Goal: Information Seeking & Learning: Learn about a topic

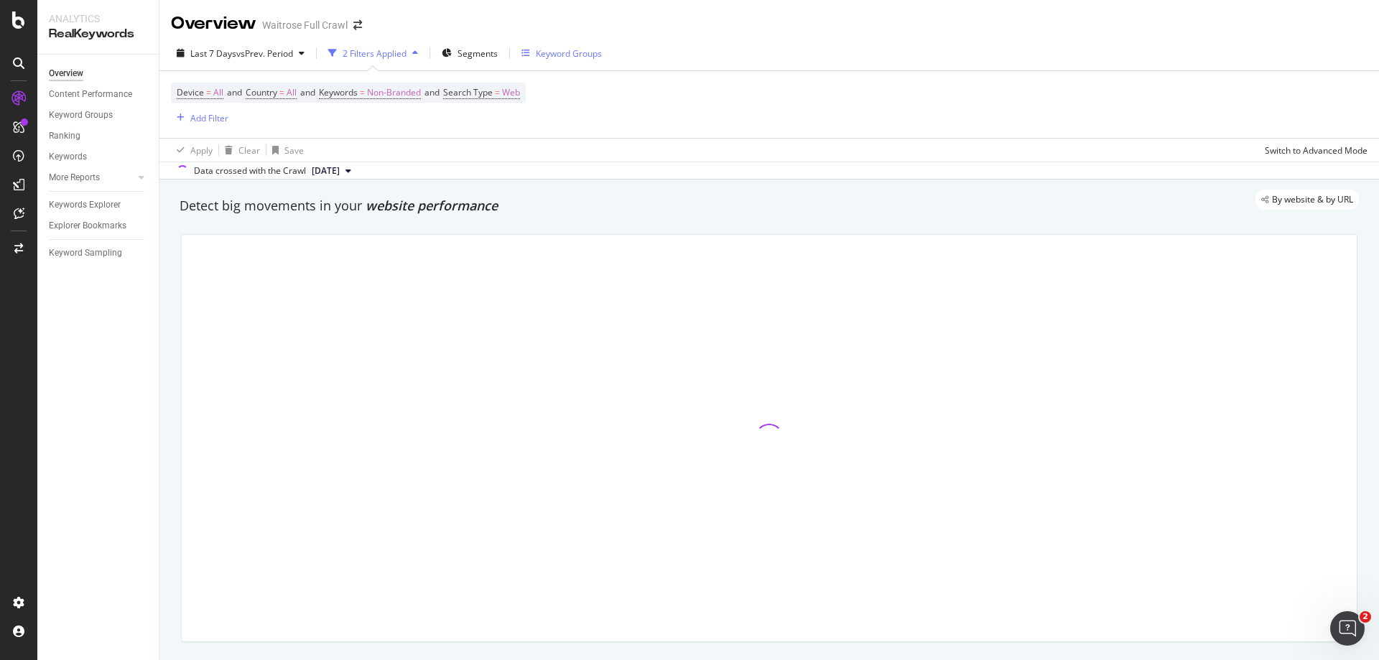
click at [575, 55] on div "Keyword Groups" at bounding box center [569, 53] width 66 height 12
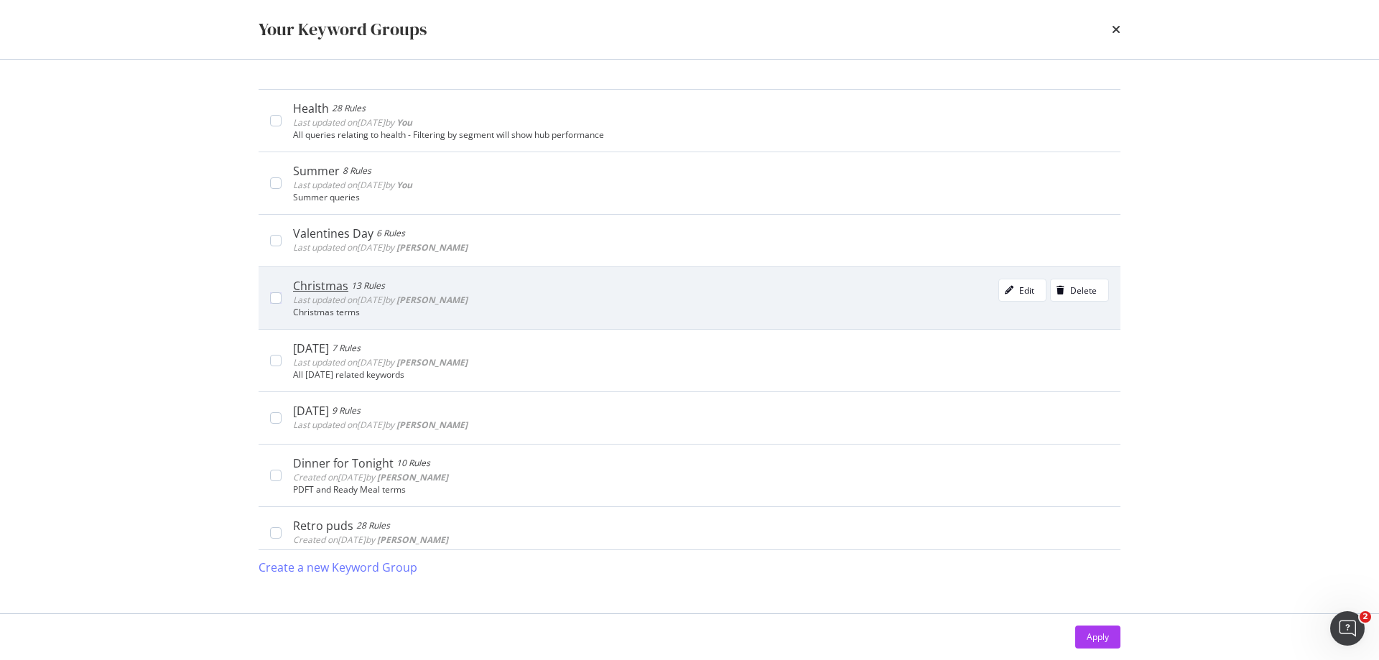
scroll to position [503, 0]
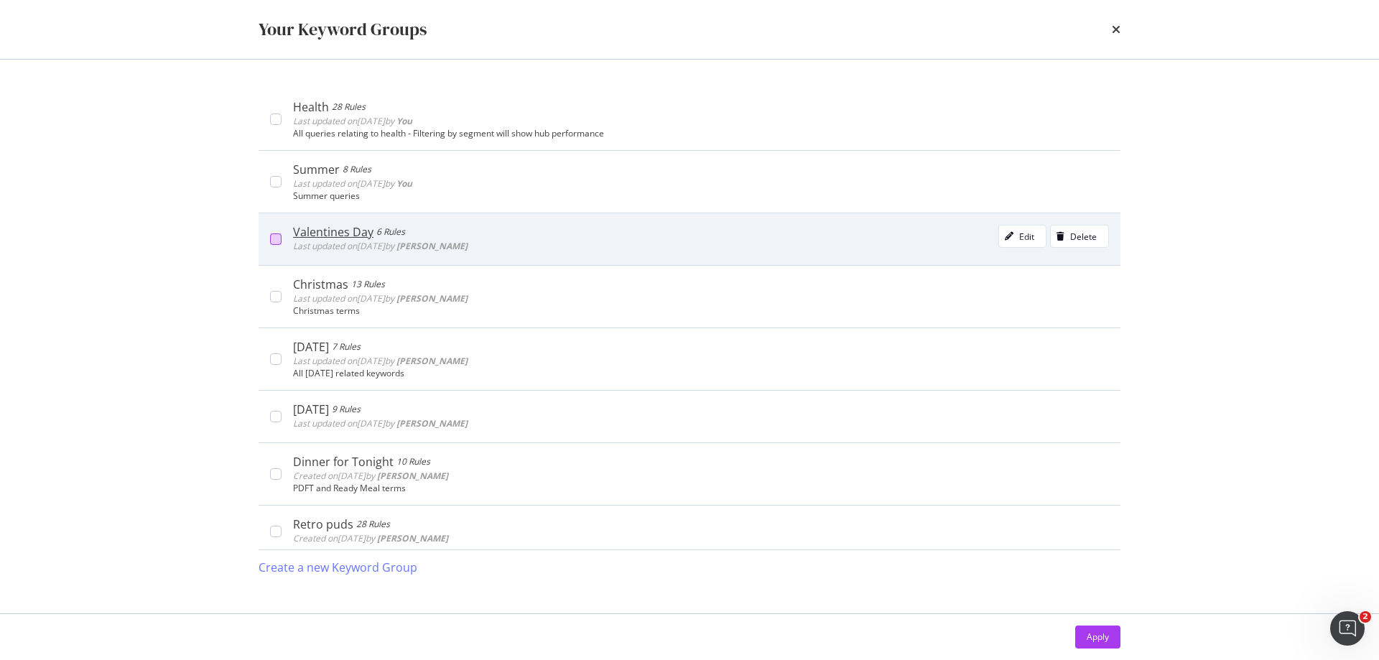
click at [277, 234] on div "modal" at bounding box center [275, 238] width 11 height 11
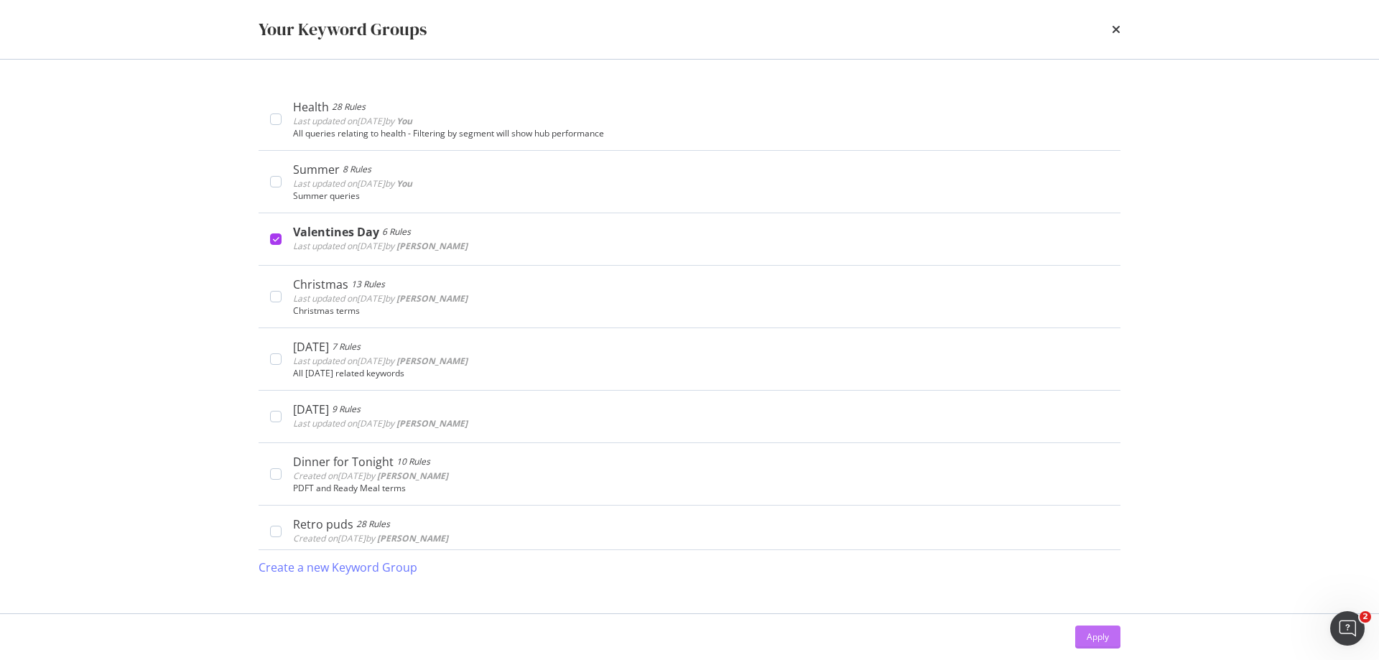
click at [1091, 633] on div "Apply" at bounding box center [1098, 637] width 22 height 12
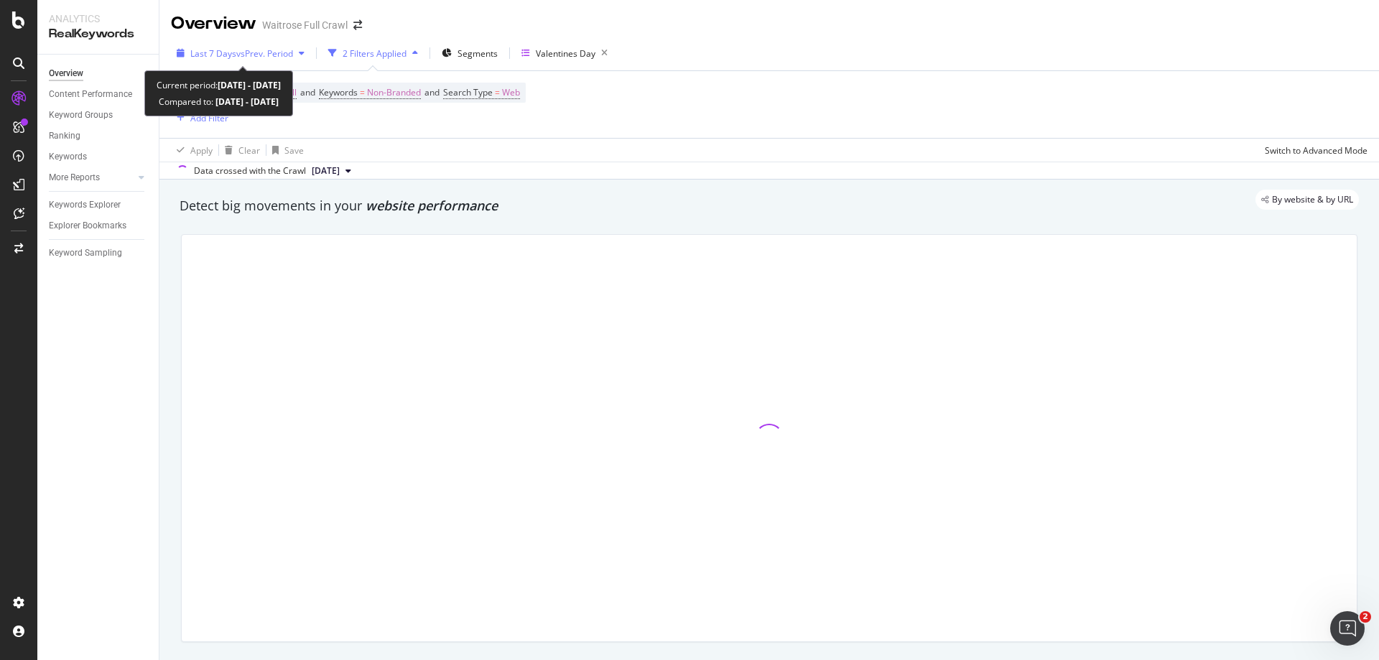
click at [261, 50] on span "vs Prev. Period" at bounding box center [264, 53] width 57 height 12
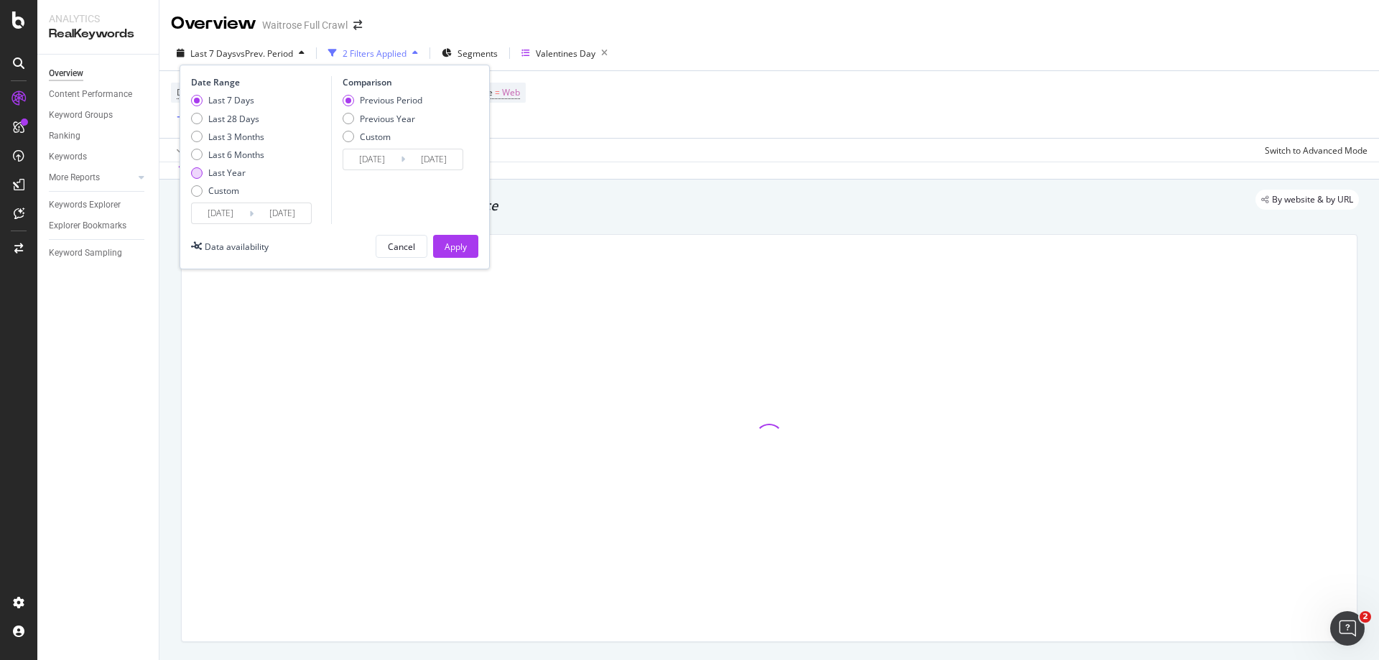
click at [196, 174] on div "Last Year" at bounding box center [196, 172] width 11 height 11
type input "[DATE]"
click at [443, 244] on button "Apply" at bounding box center [455, 246] width 45 height 23
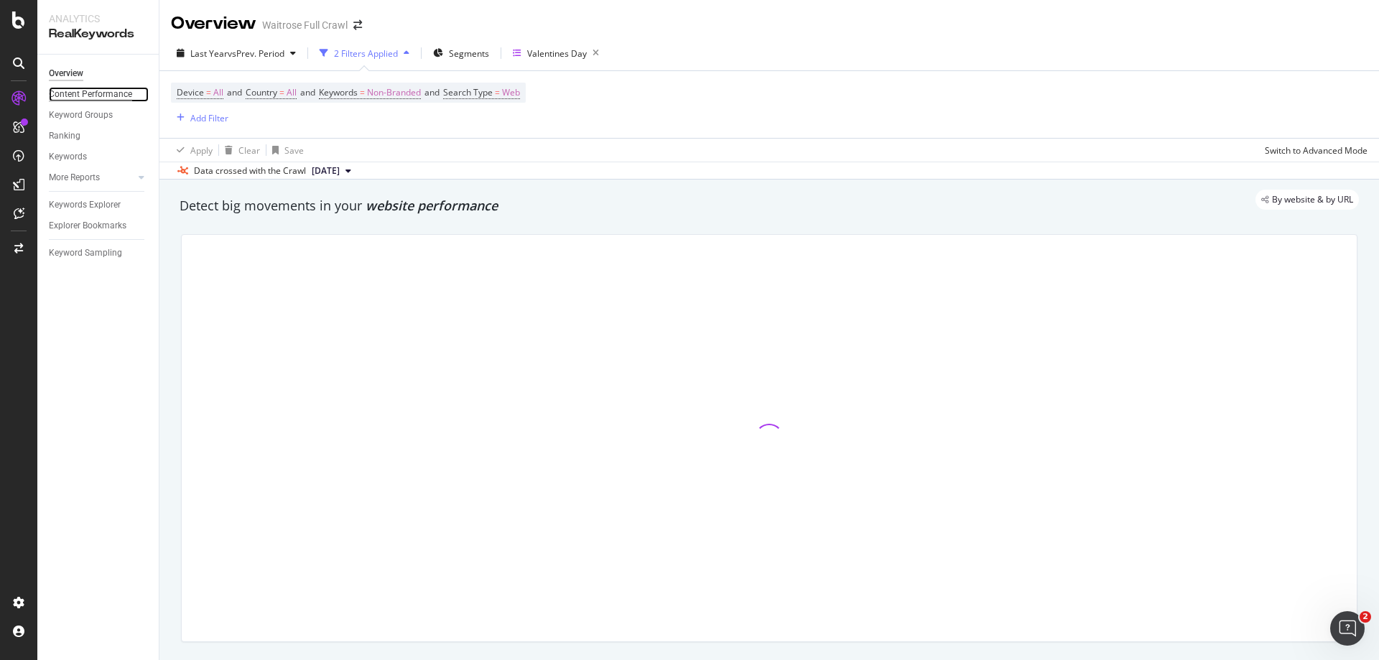
click at [85, 94] on div "Content Performance" at bounding box center [90, 94] width 83 height 15
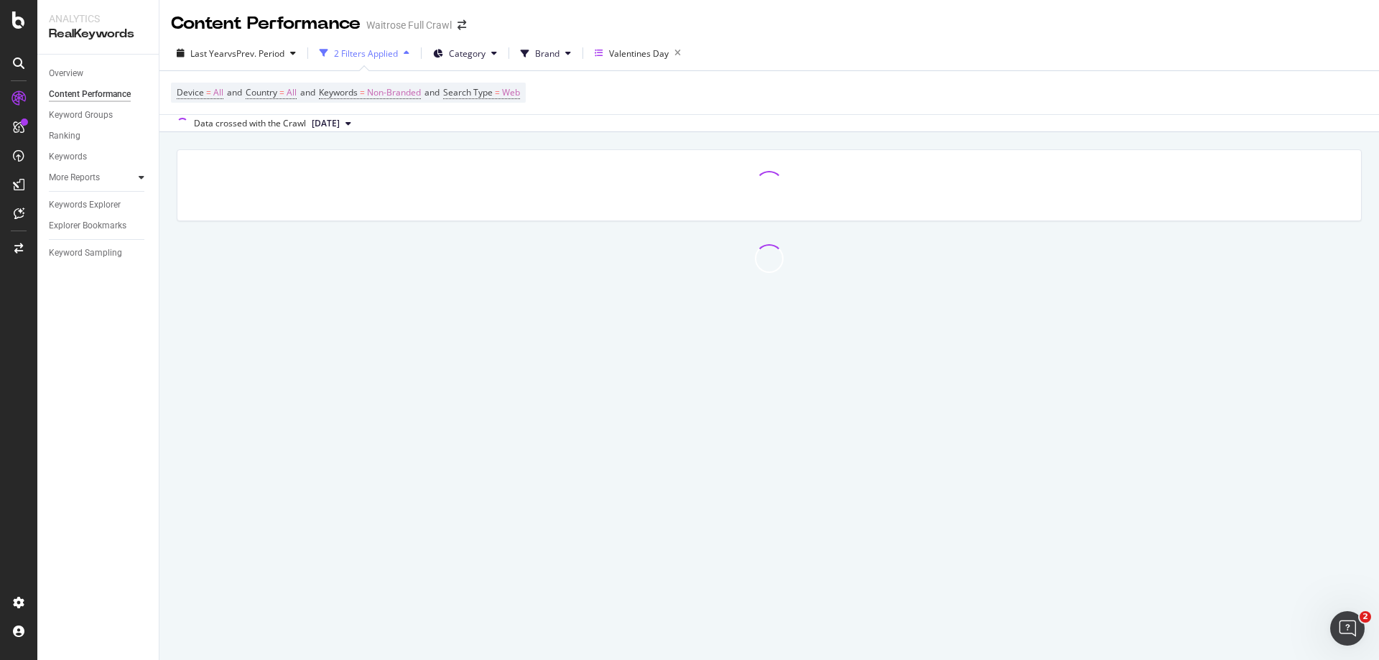
click at [136, 176] on div at bounding box center [141, 177] width 14 height 14
click at [69, 74] on div "Overview" at bounding box center [66, 73] width 34 height 15
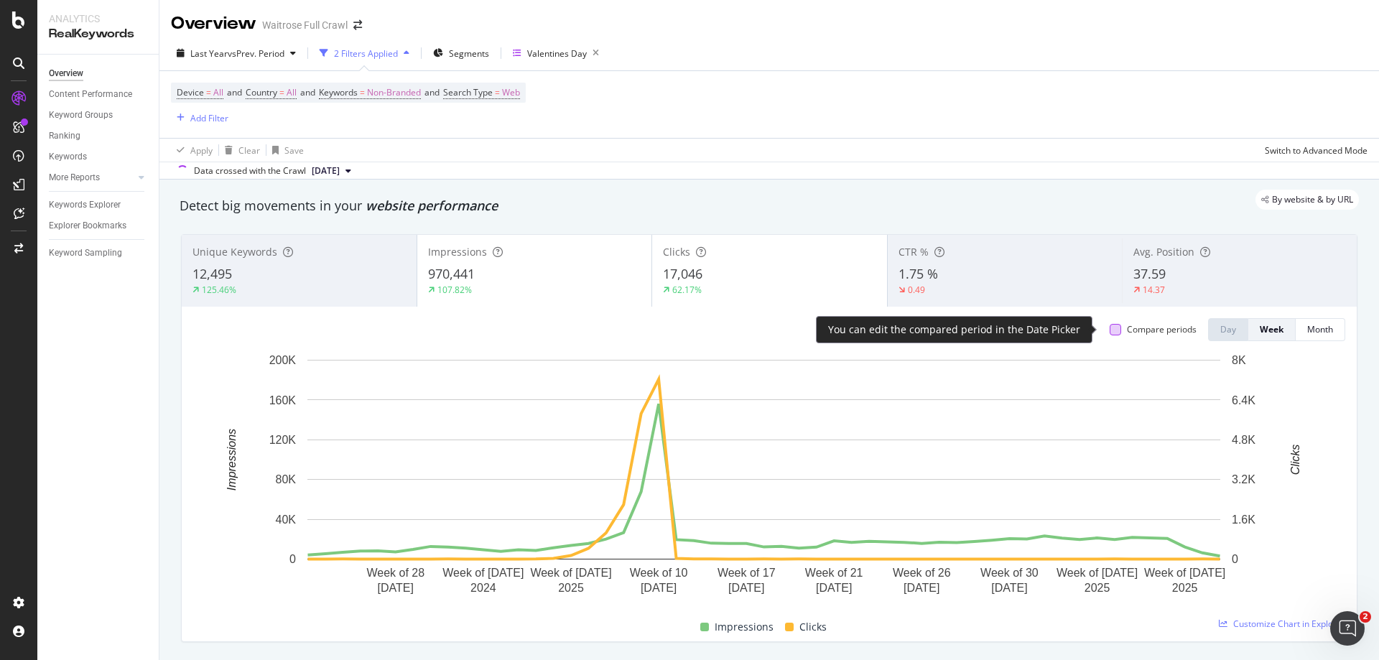
click at [1110, 329] on div at bounding box center [1115, 329] width 11 height 11
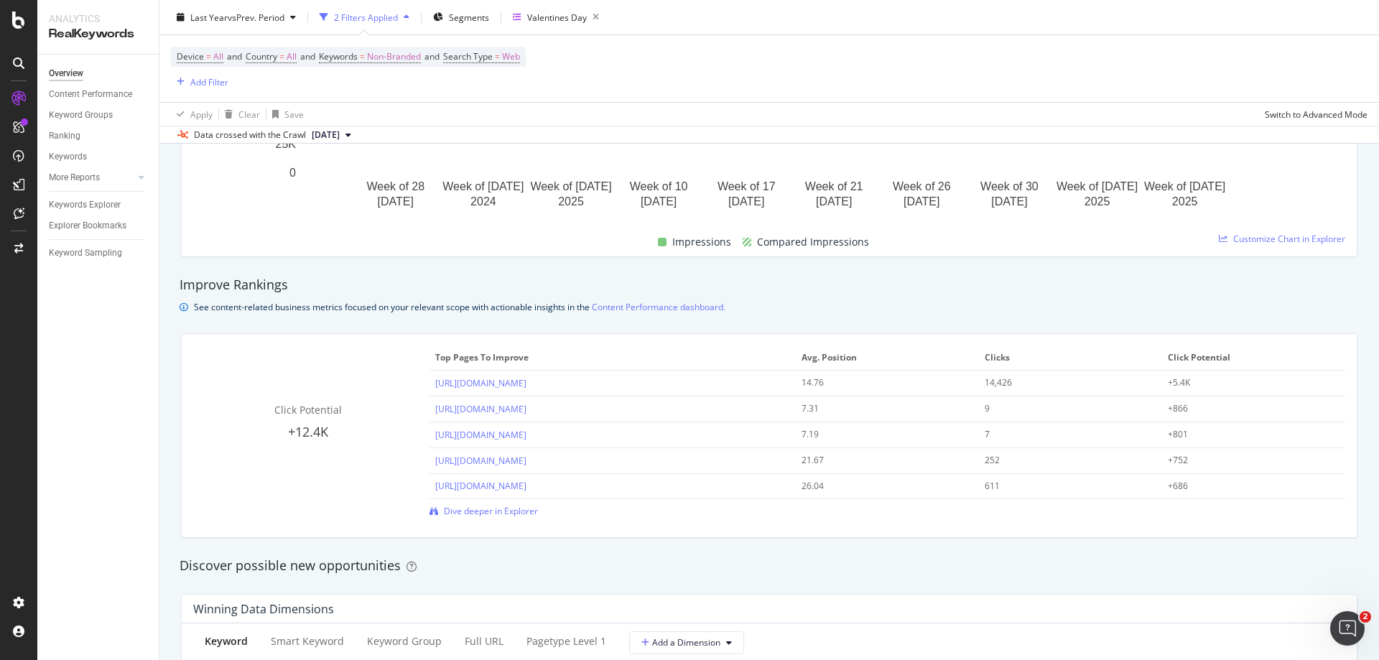
scroll to position [862, 0]
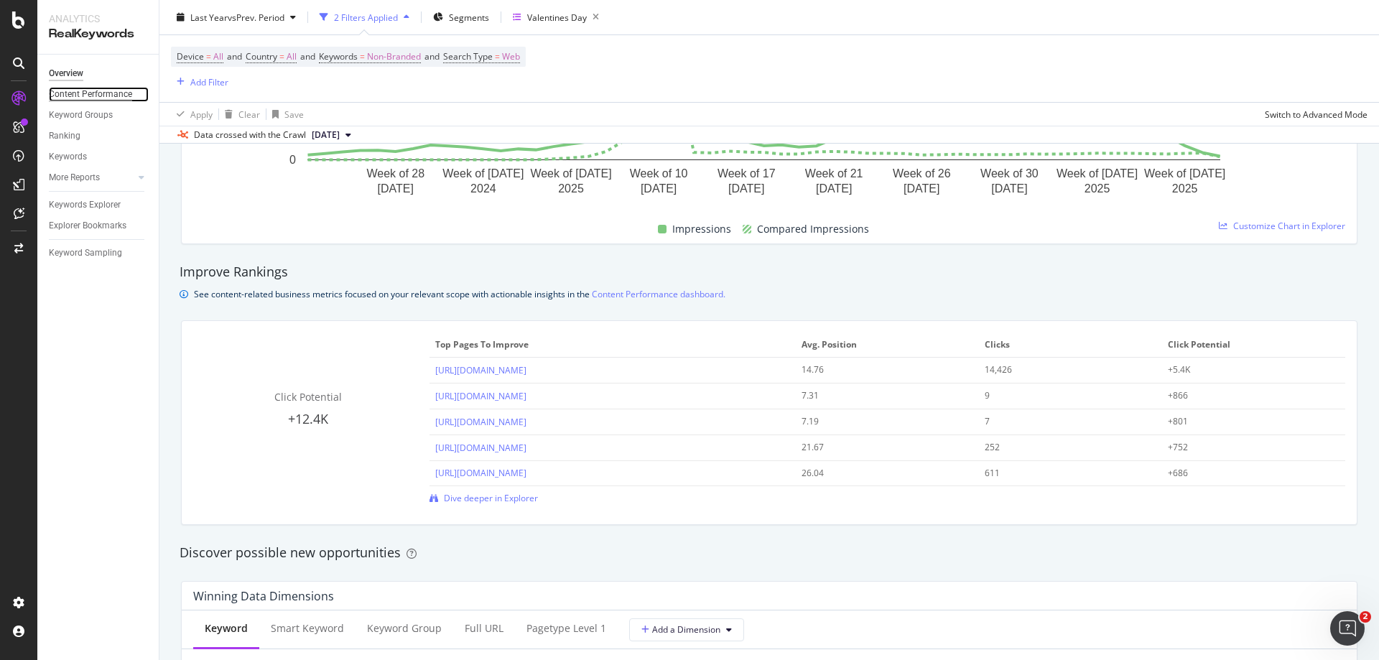
click at [90, 87] on div "Content Performance" at bounding box center [90, 94] width 83 height 15
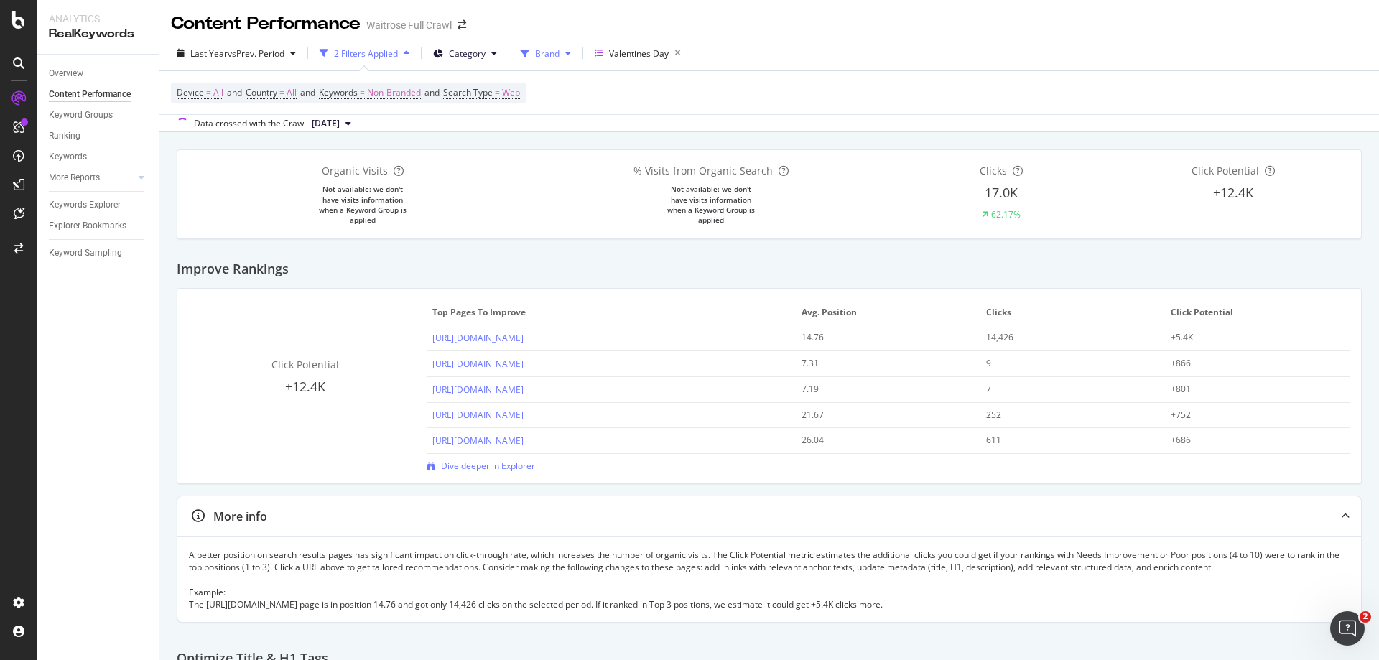
click at [555, 55] on span "Brand" at bounding box center [547, 53] width 24 height 12
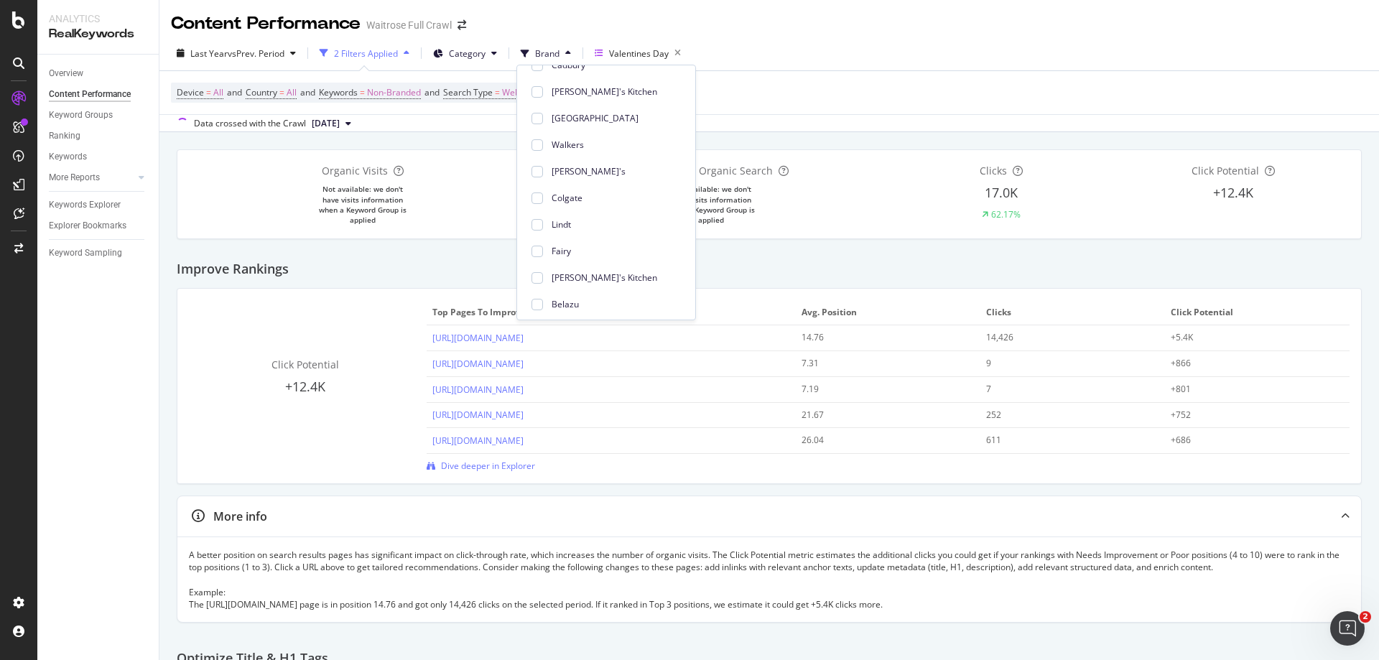
scroll to position [150, 0]
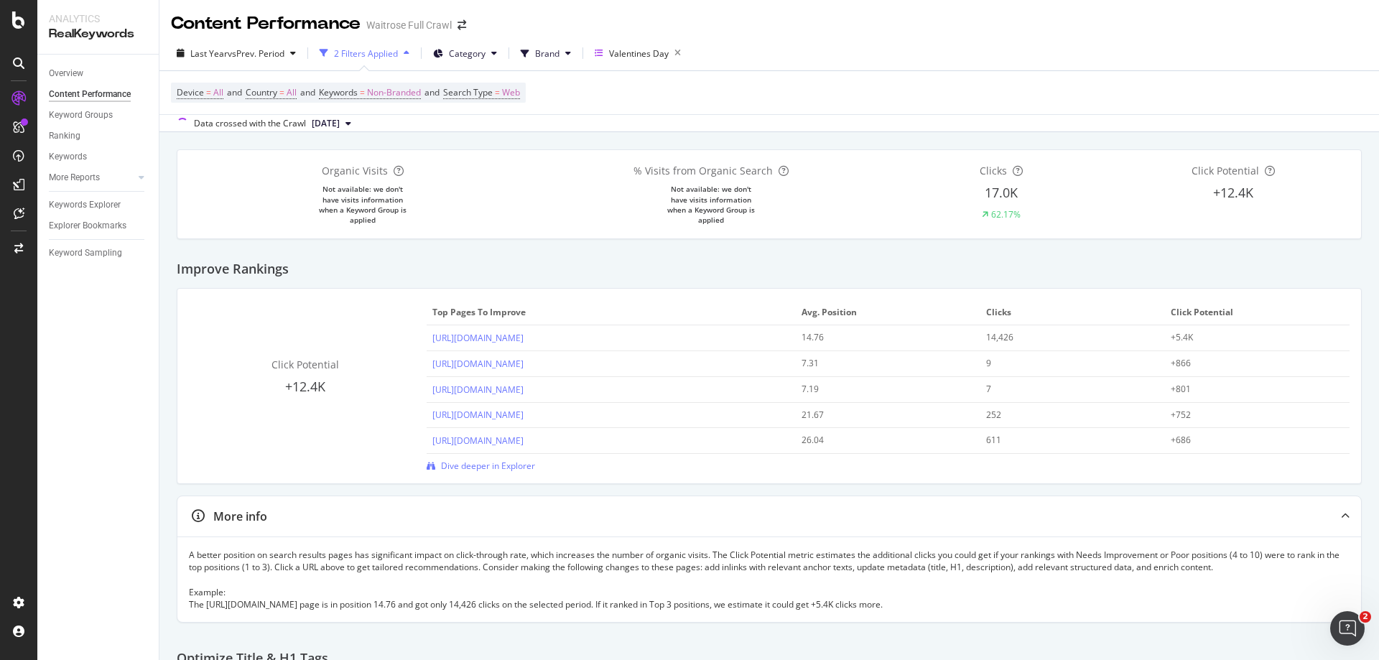
click at [884, 37] on div "Last Year vs Prev. Period 2 Filters Applied Category Brand Valentines Day Devic…" at bounding box center [769, 84] width 1220 height 96
click at [494, 466] on span "Dive deeper in Explorer" at bounding box center [488, 466] width 94 height 12
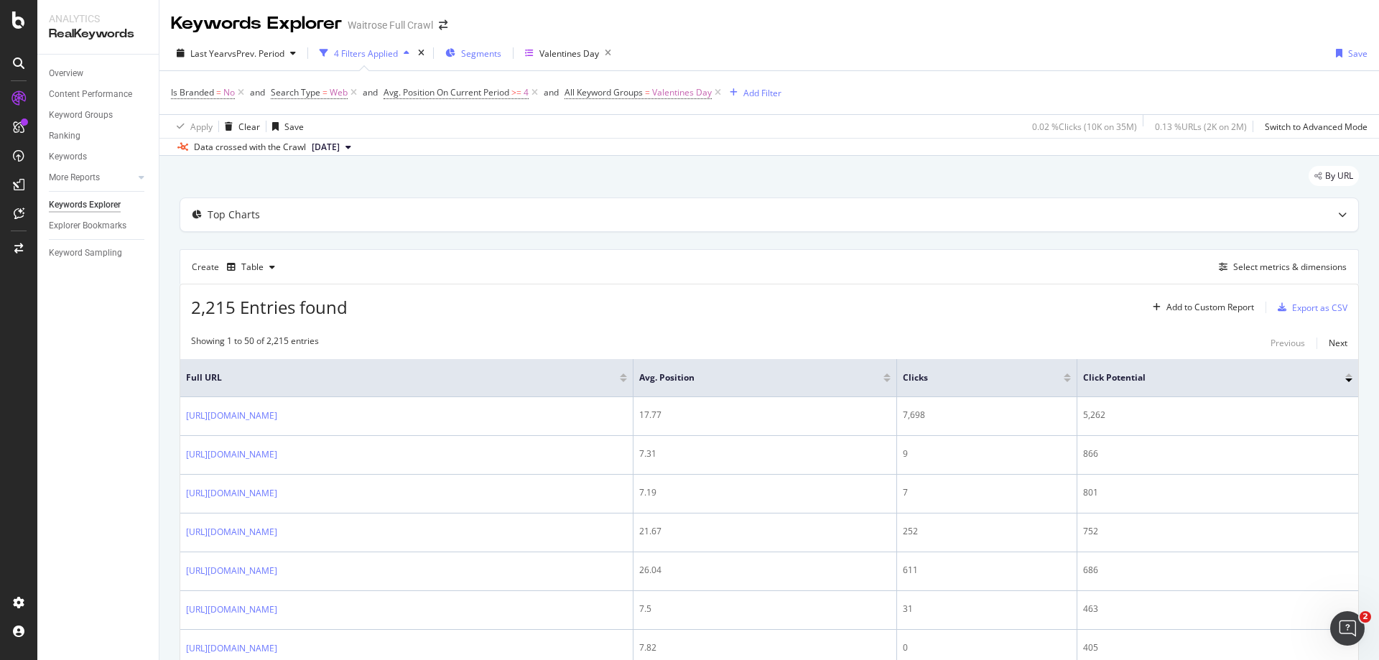
click at [482, 55] on span "Segments" at bounding box center [481, 53] width 40 height 12
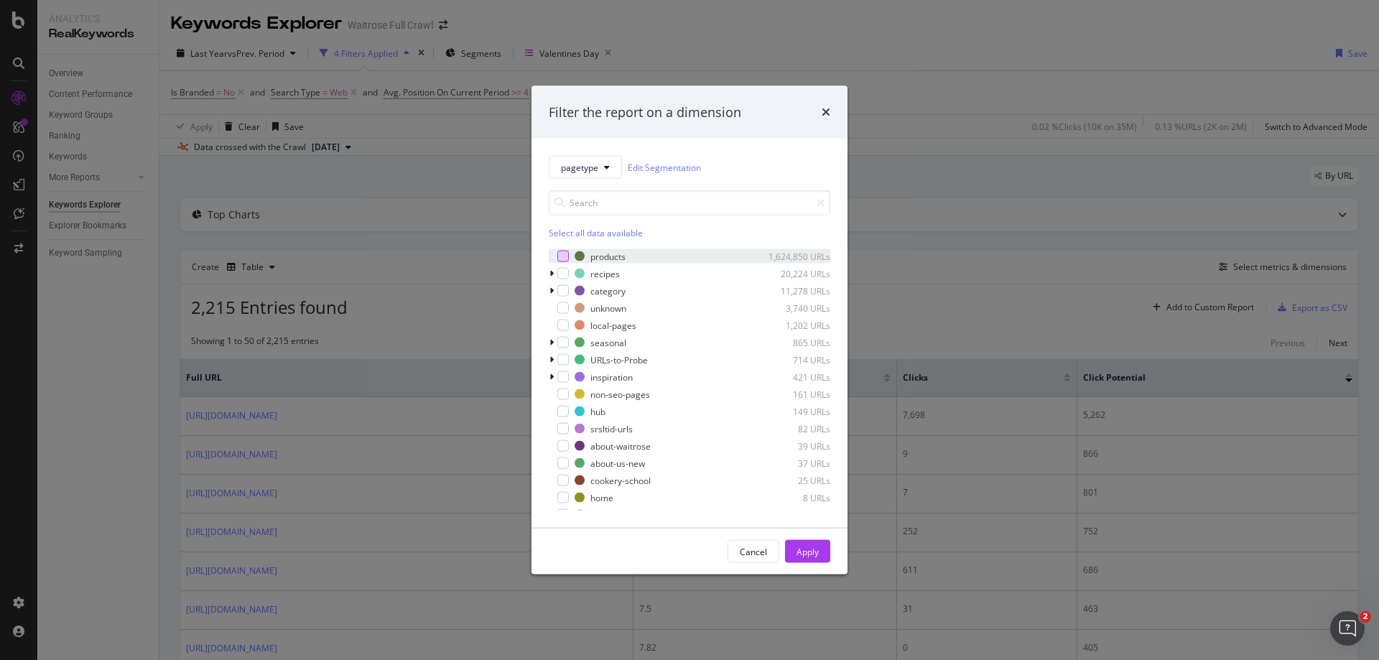
click at [566, 256] on div "modal" at bounding box center [562, 256] width 11 height 11
click at [560, 291] on div "modal" at bounding box center [562, 290] width 11 height 11
click at [560, 345] on div "modal" at bounding box center [562, 342] width 11 height 11
click at [809, 551] on div "Apply" at bounding box center [808, 551] width 22 height 12
